Goal: Transaction & Acquisition: Purchase product/service

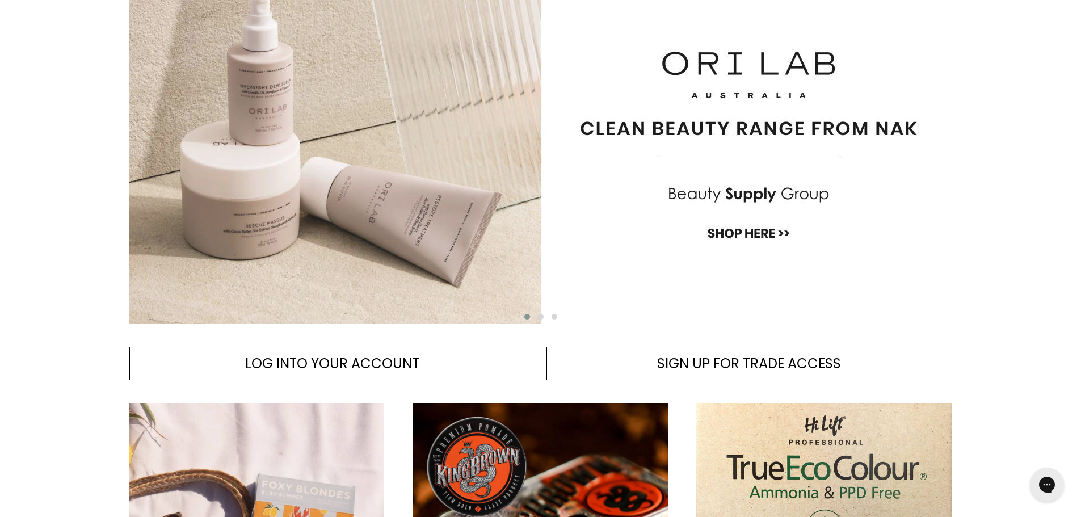
scroll to position [170, 0]
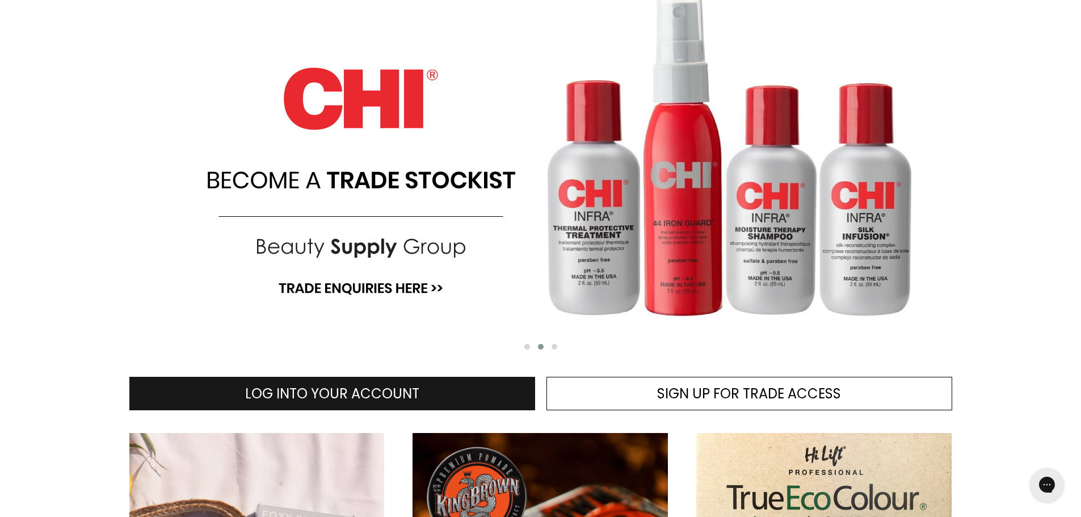
click at [386, 397] on span "LOG INTO YOUR ACCOUNT" at bounding box center [332, 393] width 174 height 19
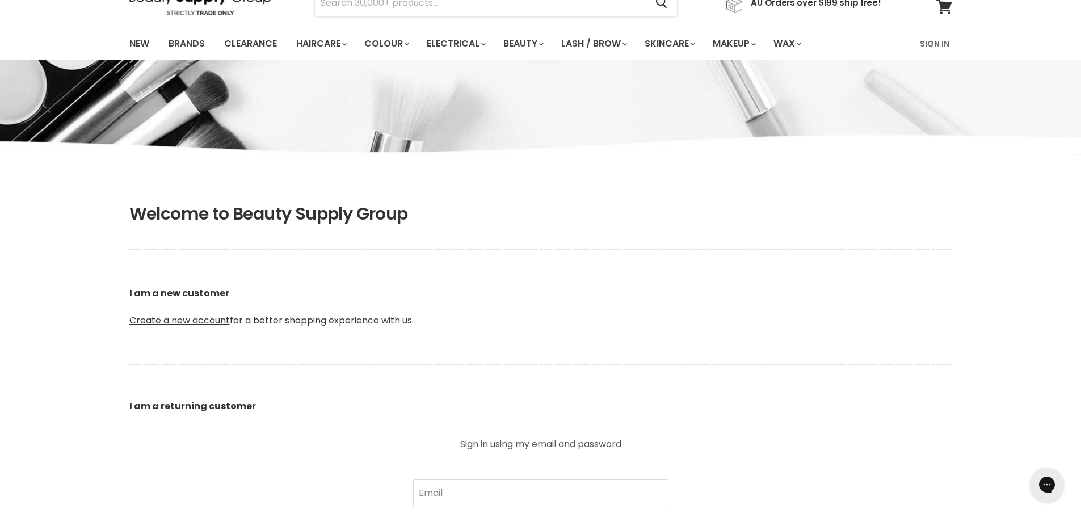
scroll to position [57, 0]
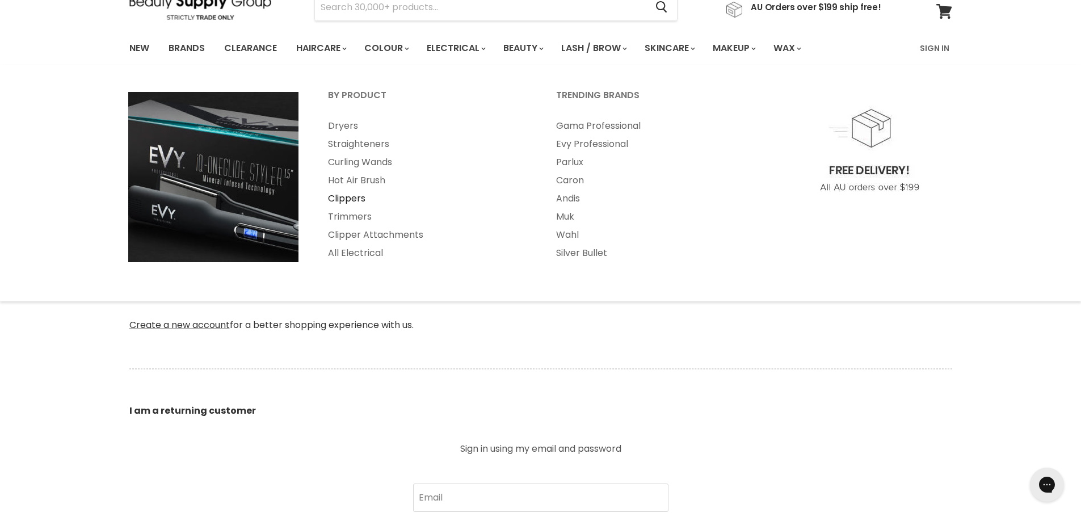
click at [349, 197] on link "Clippers" at bounding box center [427, 198] width 226 height 18
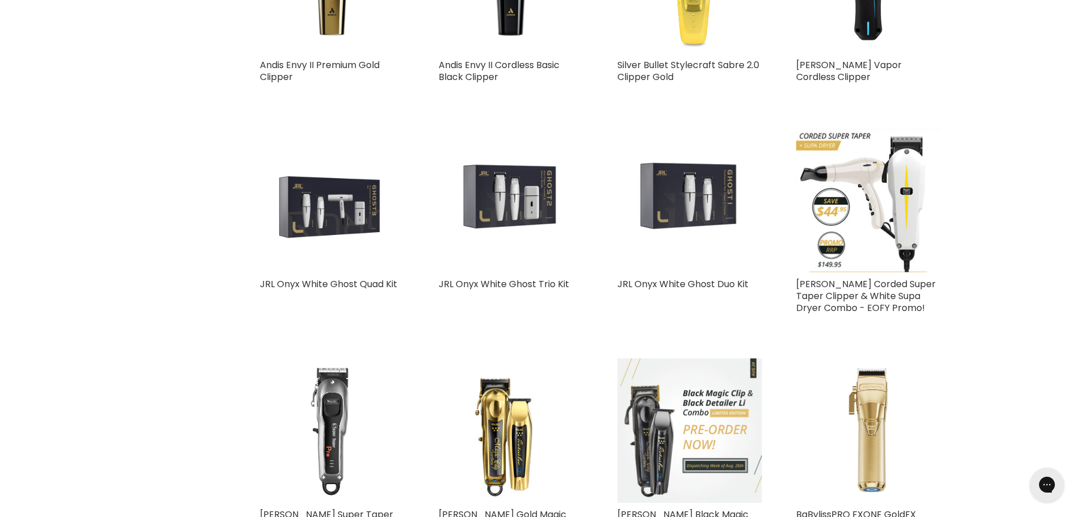
scroll to position [1645, 0]
